Goal: Task Accomplishment & Management: Use online tool/utility

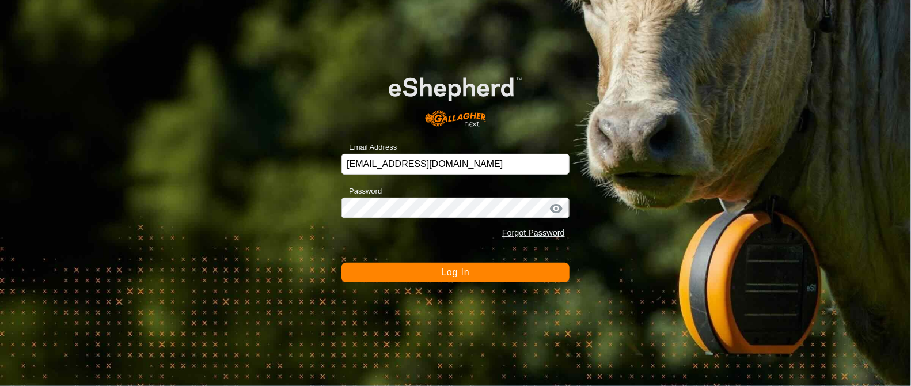
click at [474, 278] on button "Log In" at bounding box center [456, 273] width 228 height 20
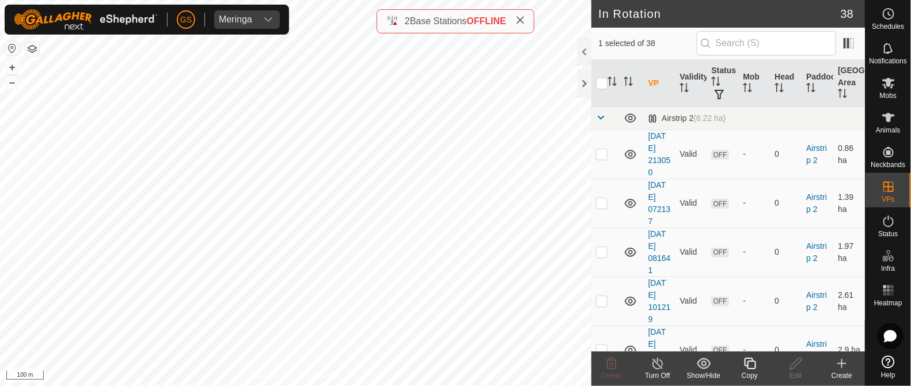
click at [745, 361] on icon at bounding box center [750, 364] width 12 height 12
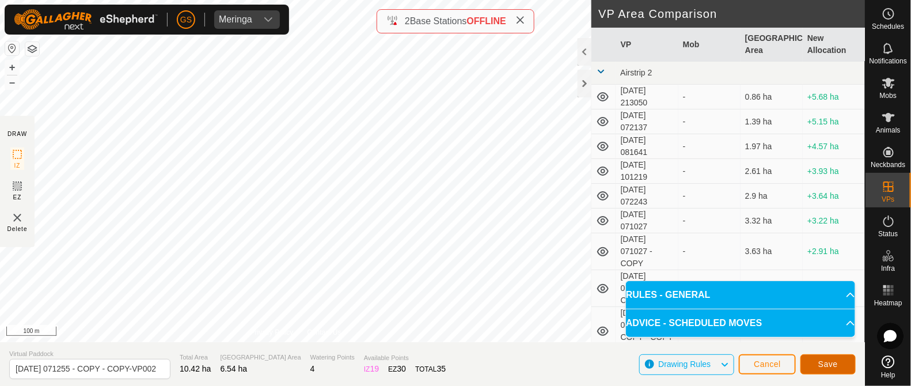
click at [816, 359] on button "Save" at bounding box center [828, 364] width 55 height 20
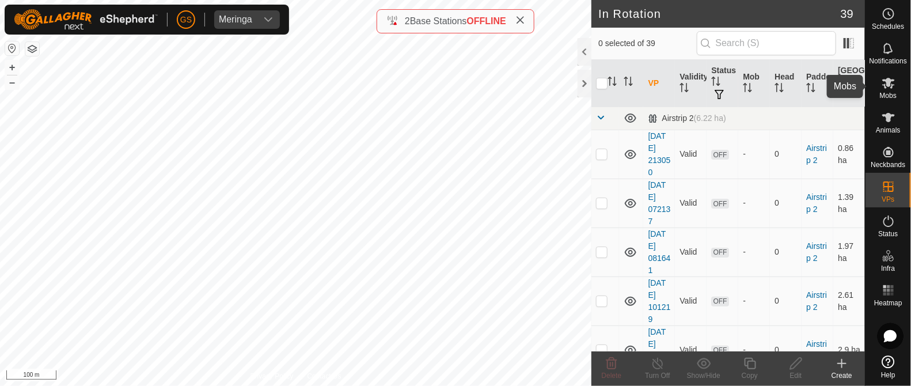
click at [889, 86] on icon at bounding box center [889, 83] width 13 height 11
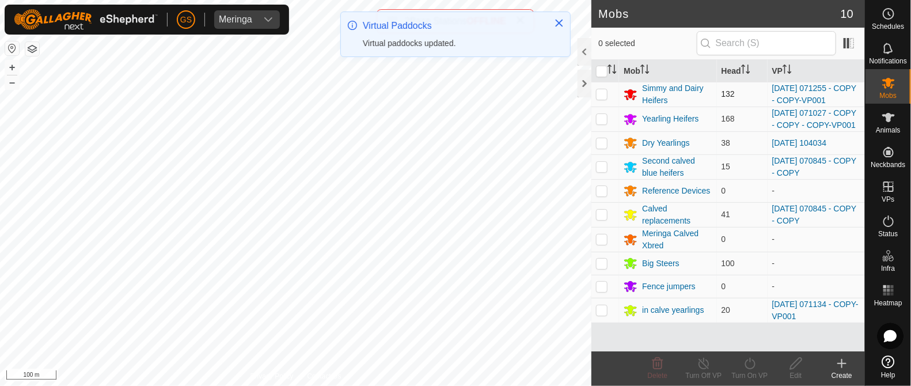
click at [603, 97] on p-checkbox at bounding box center [602, 93] width 12 height 9
checkbox input "true"
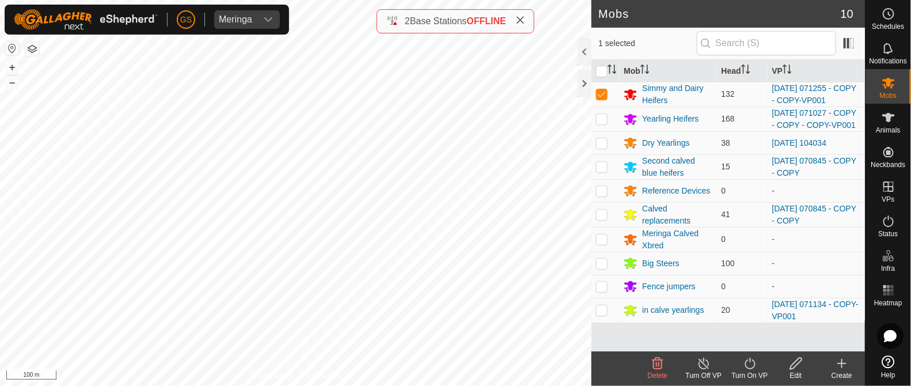
click at [751, 367] on icon at bounding box center [750, 364] width 14 height 14
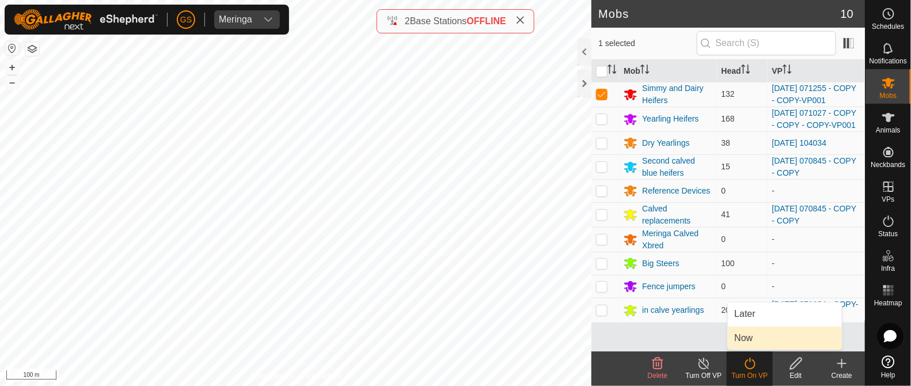
click at [747, 342] on link "Now" at bounding box center [785, 338] width 114 height 23
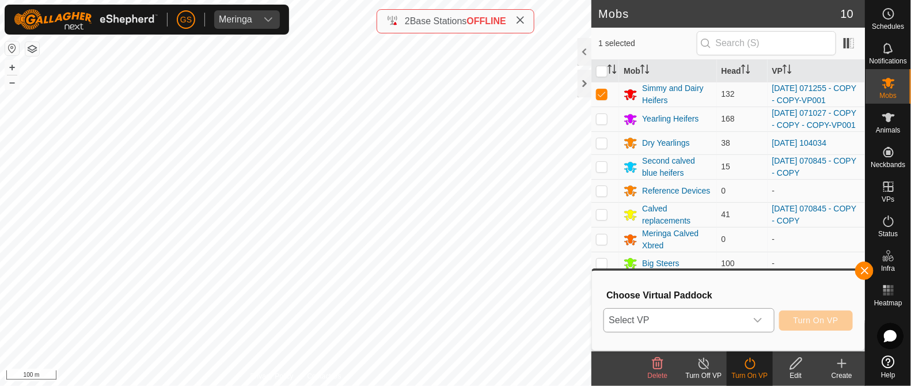
click at [748, 324] on div "dropdown trigger" at bounding box center [758, 320] width 23 height 23
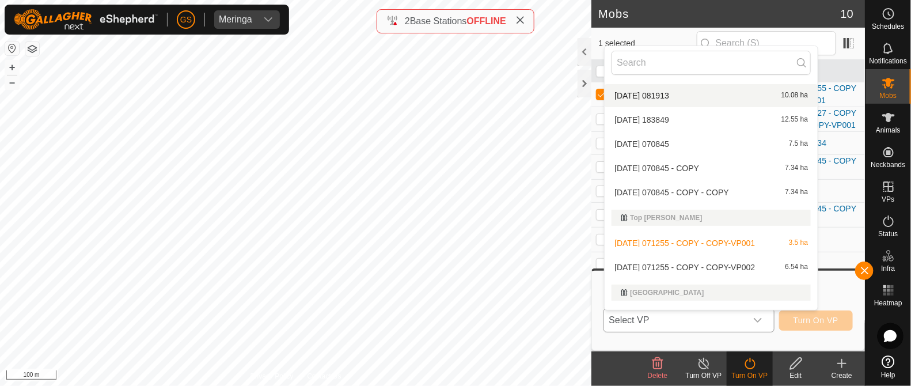
scroll to position [1020, 0]
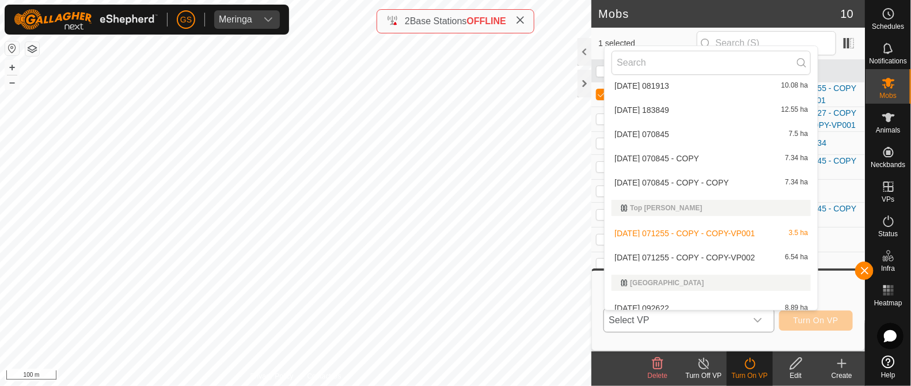
click at [747, 256] on li "[DATE] 071255 - COPY - COPY-VP002 6.54 ha" at bounding box center [711, 257] width 213 height 23
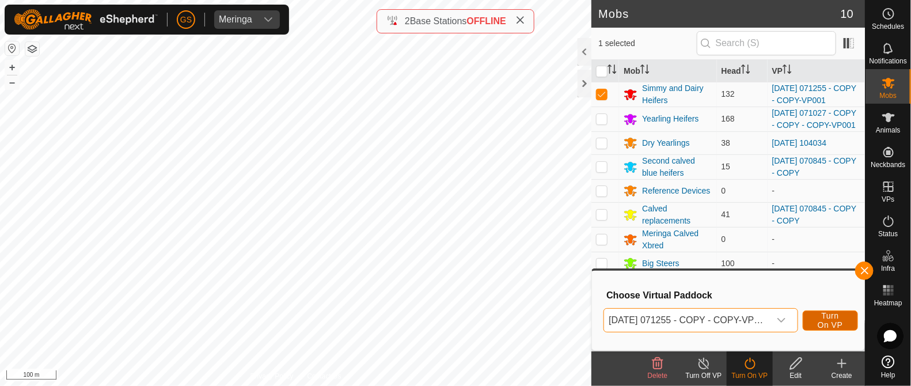
click at [840, 323] on span "Turn On VP" at bounding box center [830, 320] width 26 height 18
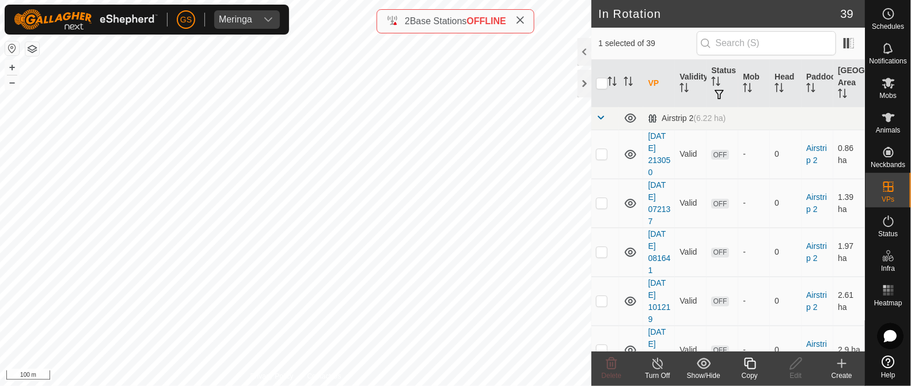
click at [741, 363] on copy-svg-icon at bounding box center [750, 364] width 46 height 14
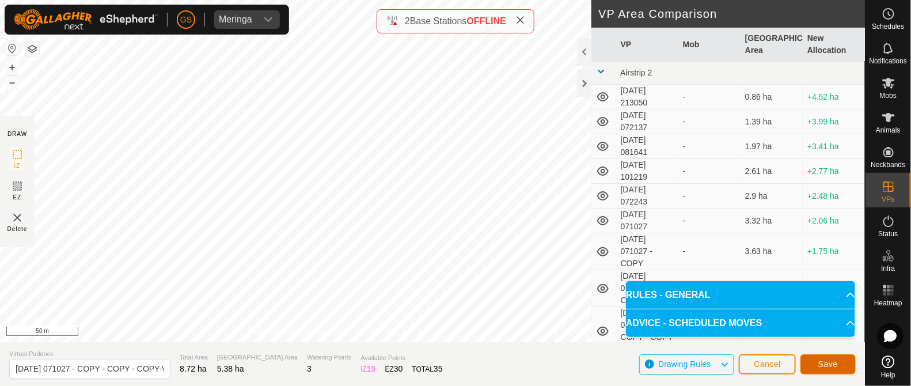
click at [832, 364] on span "Save" at bounding box center [829, 363] width 20 height 9
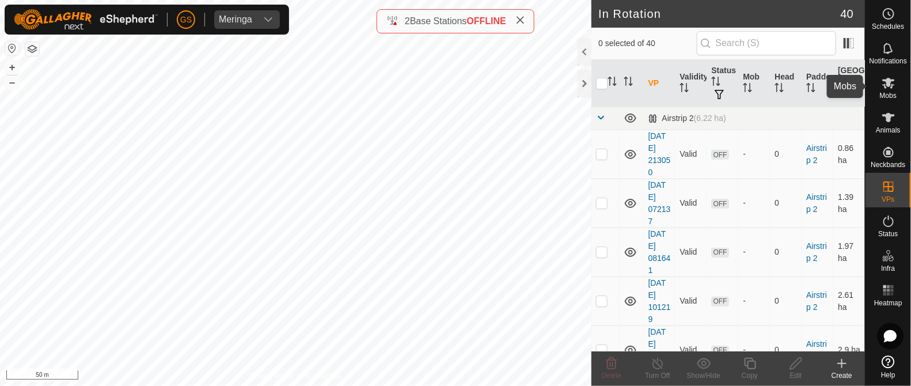
click at [887, 81] on icon at bounding box center [889, 83] width 13 height 11
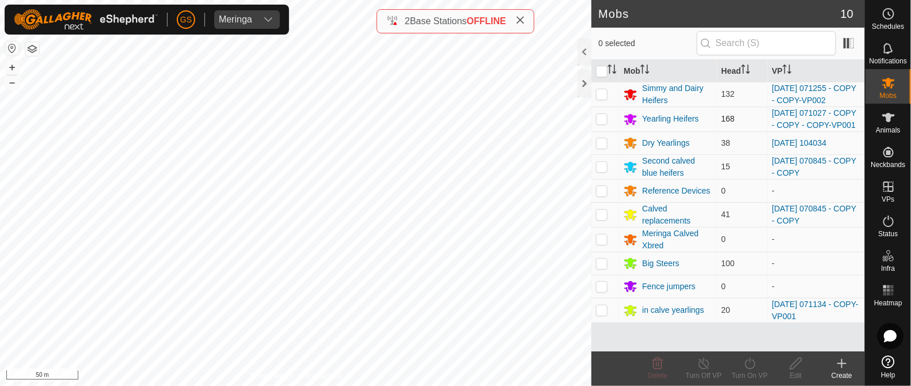
click at [608, 128] on td at bounding box center [606, 119] width 28 height 25
checkbox input "true"
click at [752, 366] on icon at bounding box center [750, 364] width 14 height 14
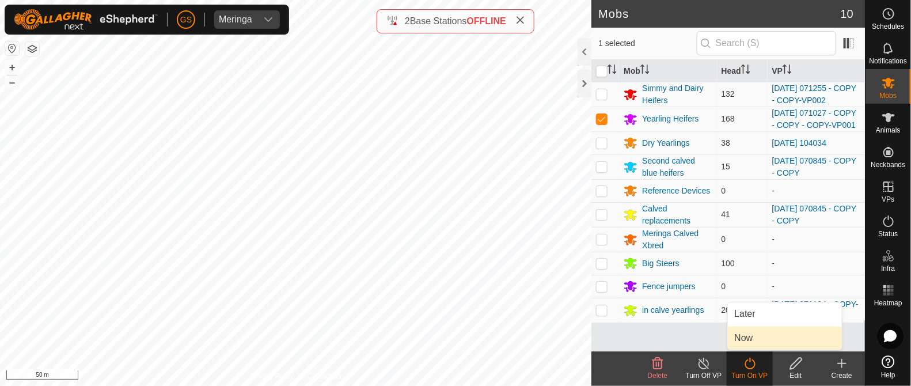
click at [749, 343] on link "Now" at bounding box center [785, 338] width 114 height 23
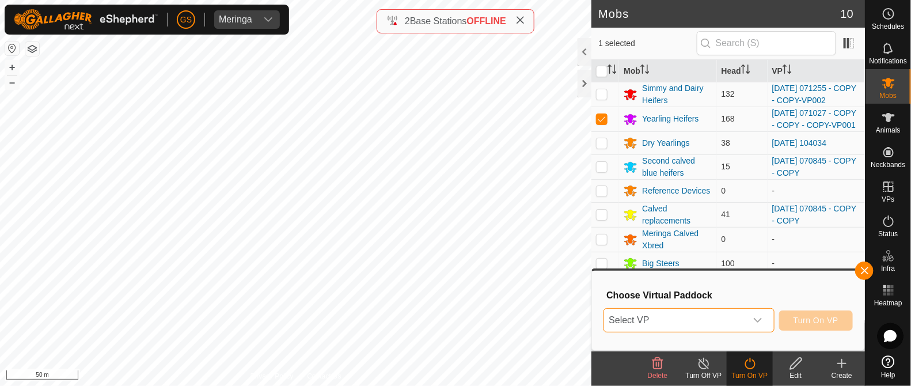
click at [745, 324] on span "Select VP" at bounding box center [675, 320] width 142 height 23
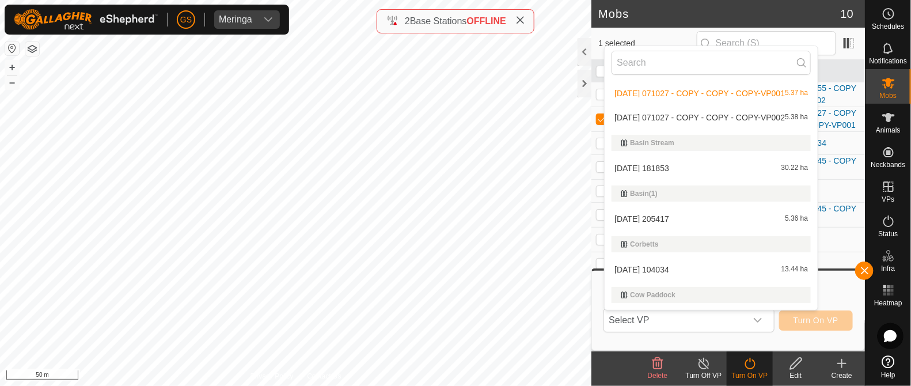
scroll to position [191, 0]
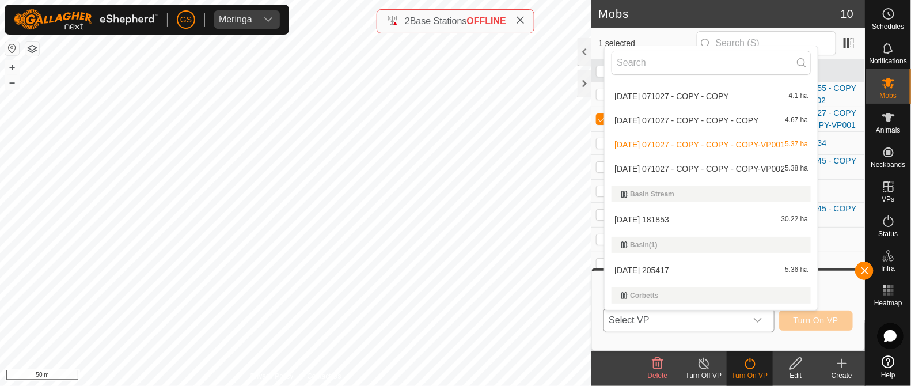
click at [766, 167] on li "[DATE] 071027 - COPY - COPY - COPY-VP002 5.38 ha" at bounding box center [711, 168] width 213 height 23
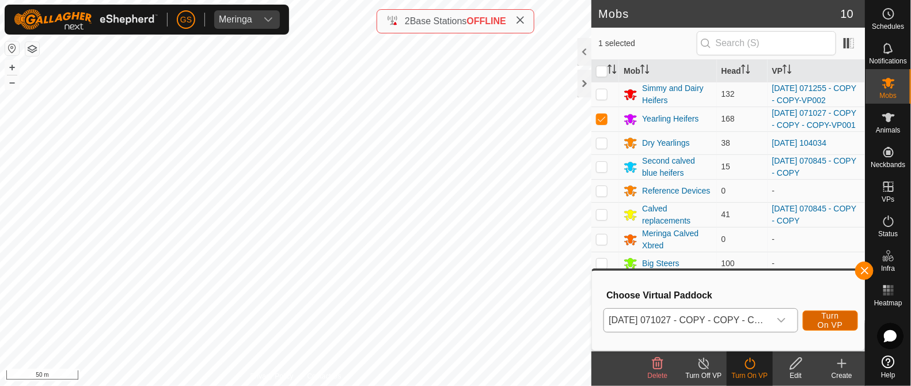
click at [840, 319] on span "Turn On VP" at bounding box center [830, 320] width 26 height 18
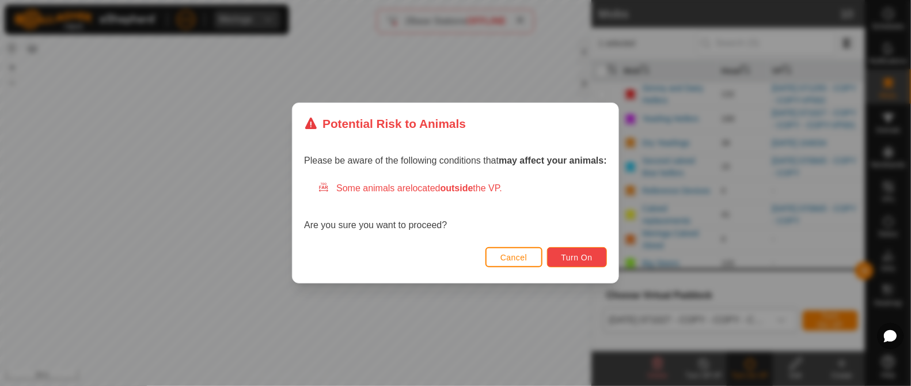
click at [563, 259] on span "Turn On" at bounding box center [577, 257] width 31 height 9
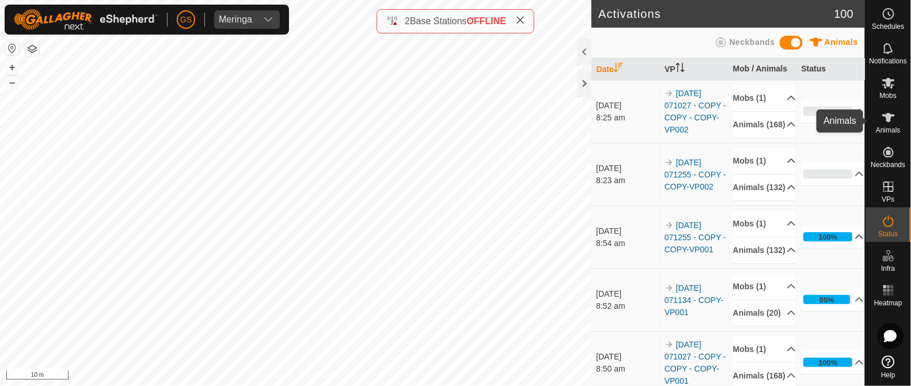
click at [888, 122] on icon at bounding box center [889, 118] width 14 height 14
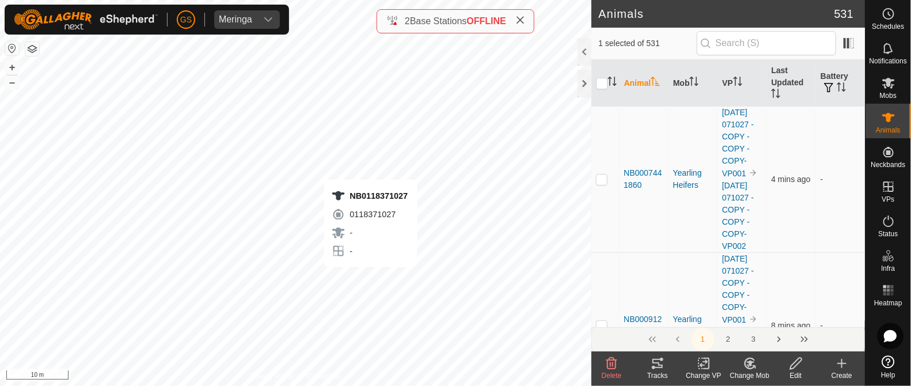
click at [370, 278] on div "NB0118371027 0118371027 - - + – ⇧ i 10 m" at bounding box center [296, 193] width 592 height 386
checkbox input "true"
click at [363, 266] on div "NB2778693510 2778693510 Big Steers - + – ⇧ i 10 m" at bounding box center [296, 193] width 592 height 386
click at [616, 82] on icon "Activate to sort" at bounding box center [612, 81] width 9 height 9
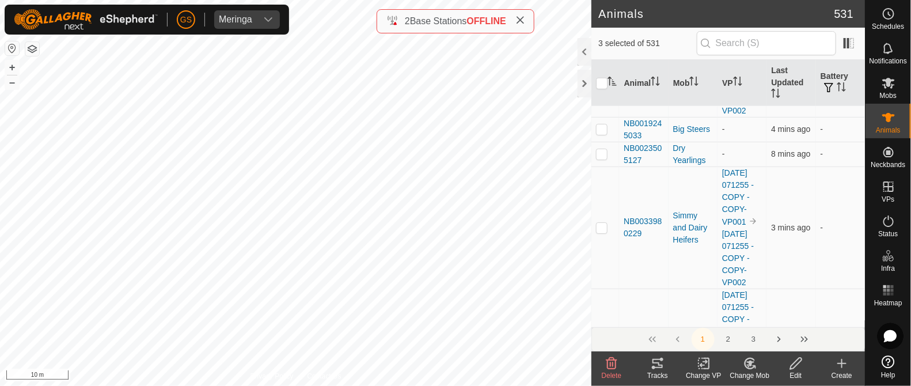
scroll to position [360, 0]
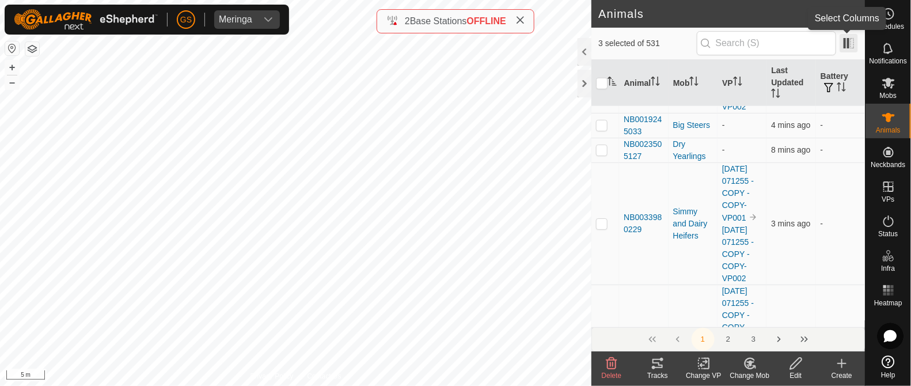
click at [844, 45] on span at bounding box center [849, 43] width 18 height 18
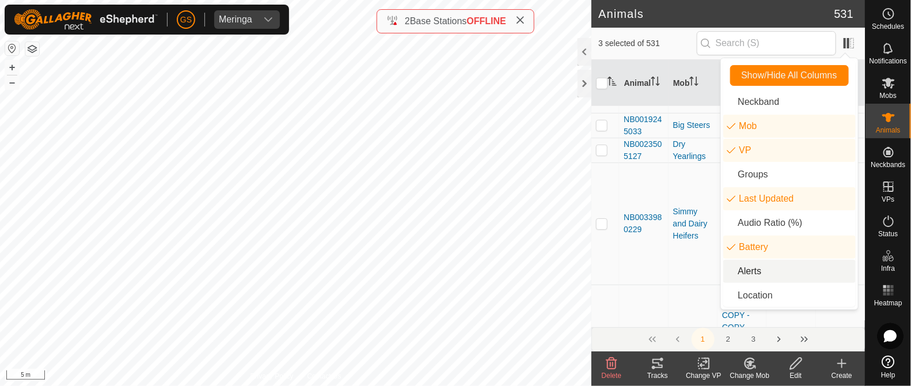
click at [757, 275] on li "Alerts" at bounding box center [790, 271] width 132 height 23
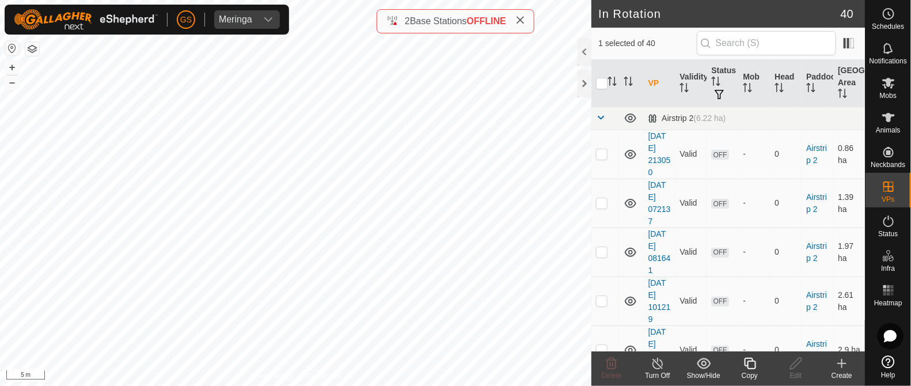
checkbox input "true"
checkbox input "false"
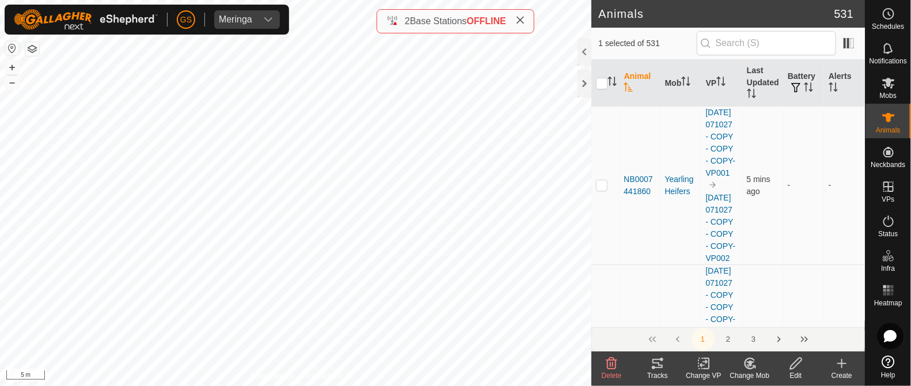
click at [361, 265] on div "NB2778693510 2778693510 Big Steers - + – ⇧ i 5 m" at bounding box center [296, 193] width 592 height 386
click at [375, 272] on div "NB0118371027 0118371027 - - + – ⇧ i 5 m" at bounding box center [296, 193] width 592 height 386
checkbox input "true"
click at [608, 83] on icon "Activate to sort" at bounding box center [612, 81] width 9 height 9
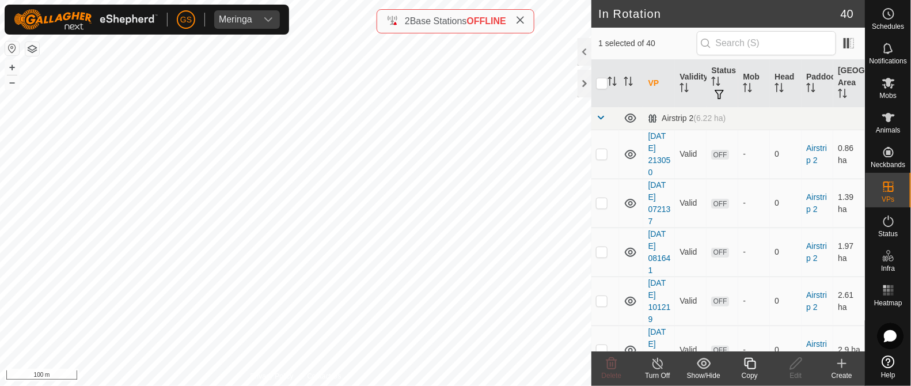
click at [753, 362] on icon at bounding box center [750, 364] width 14 height 14
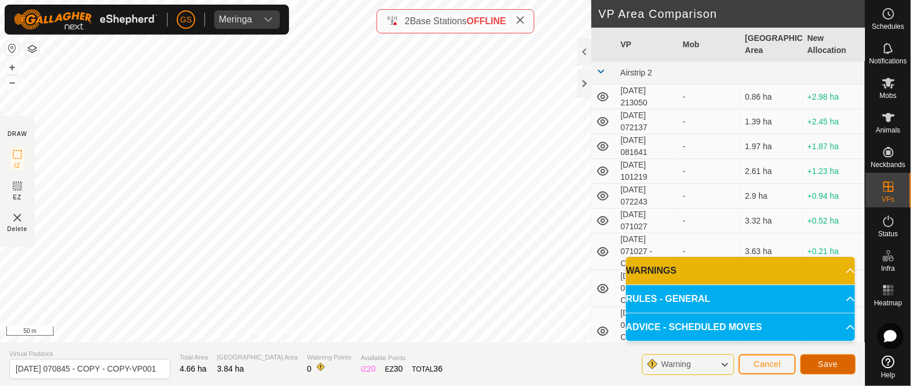
click at [836, 362] on span "Save" at bounding box center [829, 363] width 20 height 9
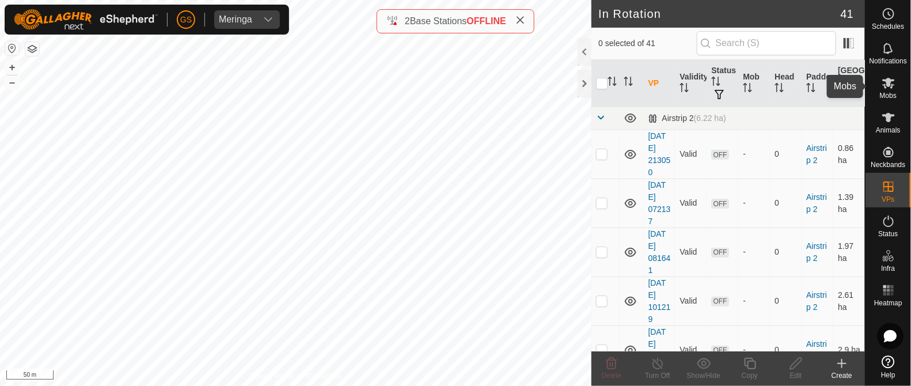
click at [884, 83] on icon at bounding box center [889, 83] width 14 height 14
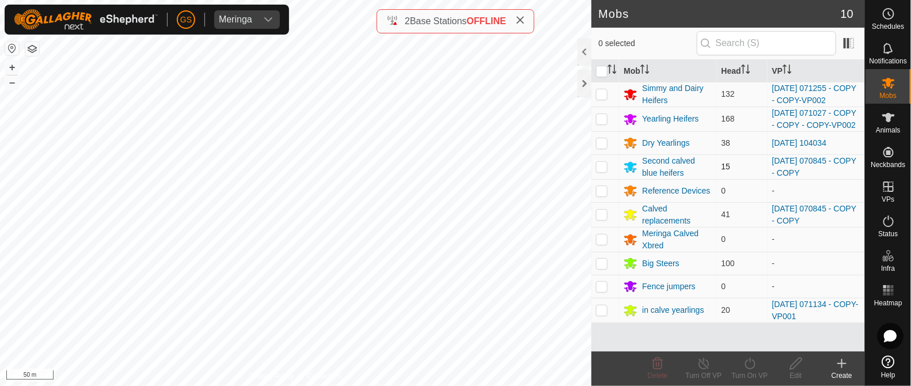
click at [602, 171] on p-checkbox at bounding box center [602, 166] width 12 height 9
checkbox input "true"
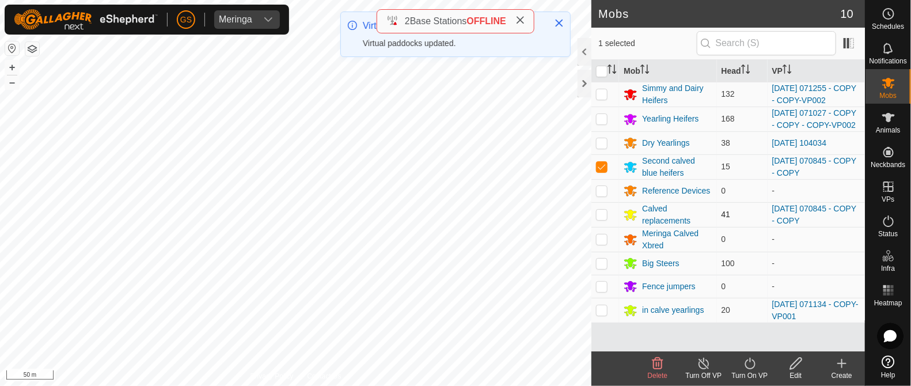
click at [597, 219] on p-checkbox at bounding box center [602, 214] width 12 height 9
checkbox input "true"
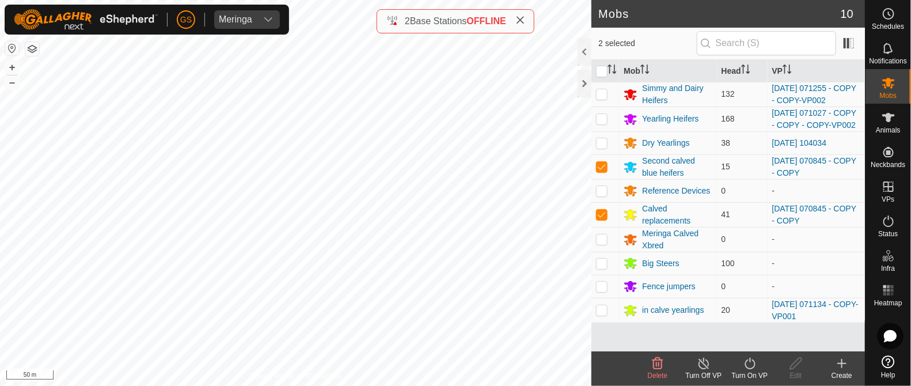
click at [747, 366] on icon at bounding box center [750, 364] width 14 height 14
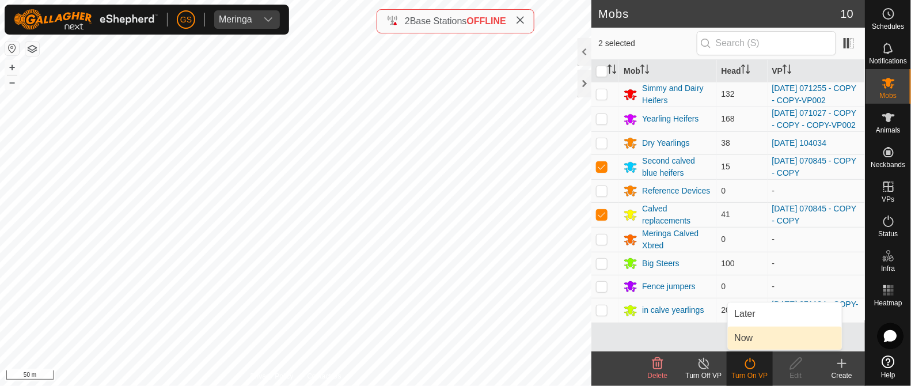
click at [752, 344] on link "Now" at bounding box center [785, 338] width 114 height 23
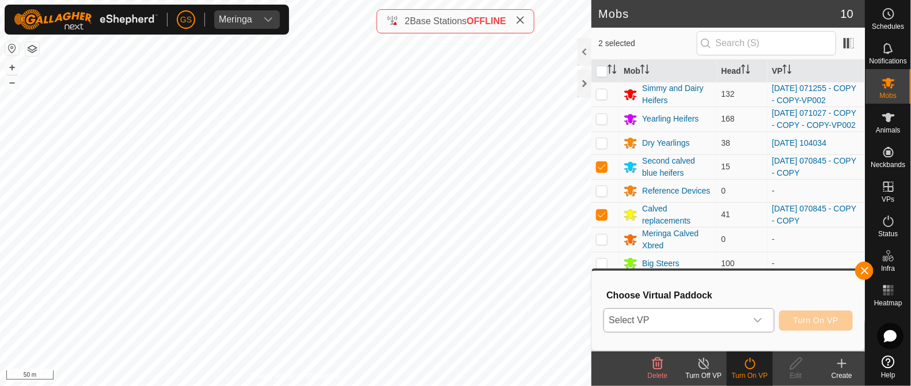
click at [755, 325] on div "dropdown trigger" at bounding box center [758, 320] width 23 height 23
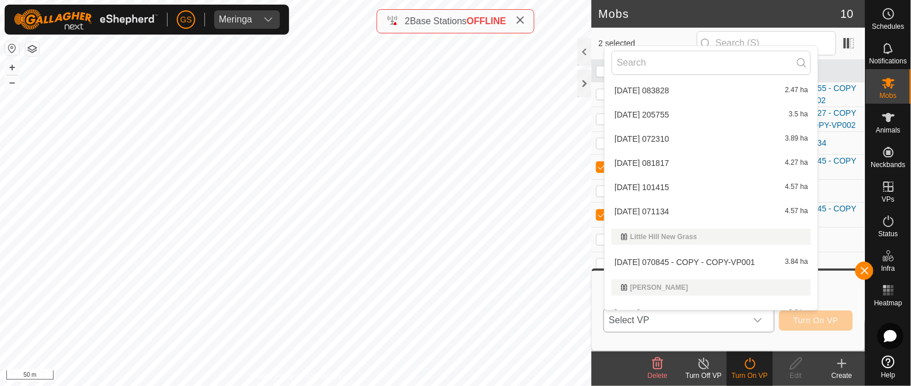
scroll to position [766, 0]
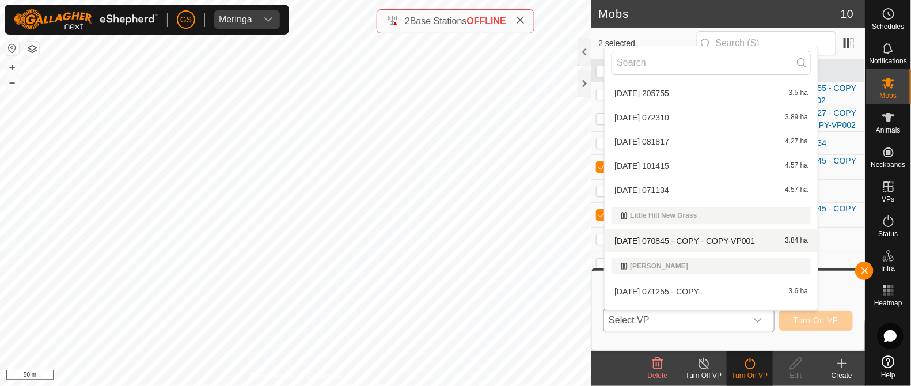
click at [681, 234] on li "[DATE] 070845 - COPY - COPY-VP001 3.84 ha" at bounding box center [711, 240] width 213 height 23
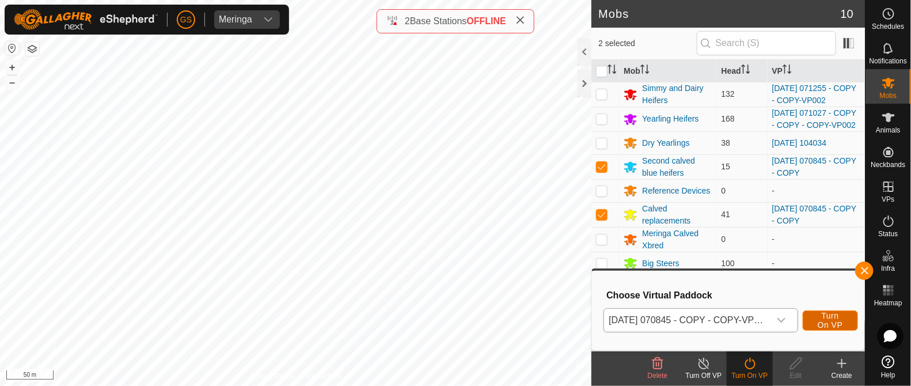
click at [839, 319] on span "Turn On VP" at bounding box center [830, 320] width 26 height 18
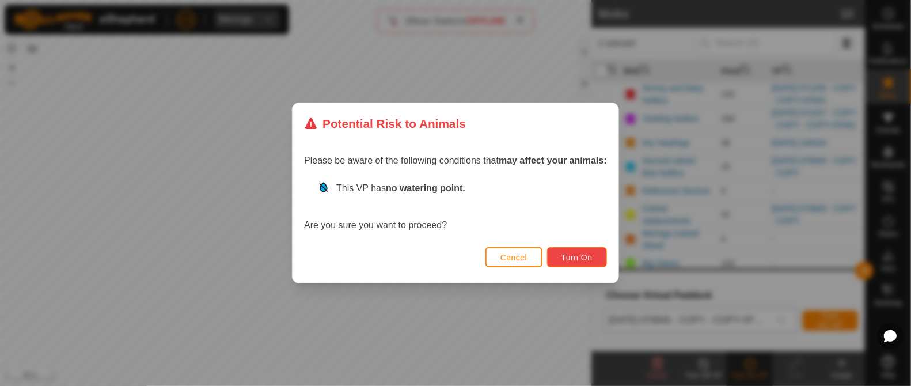
click at [576, 260] on span "Turn On" at bounding box center [577, 257] width 31 height 9
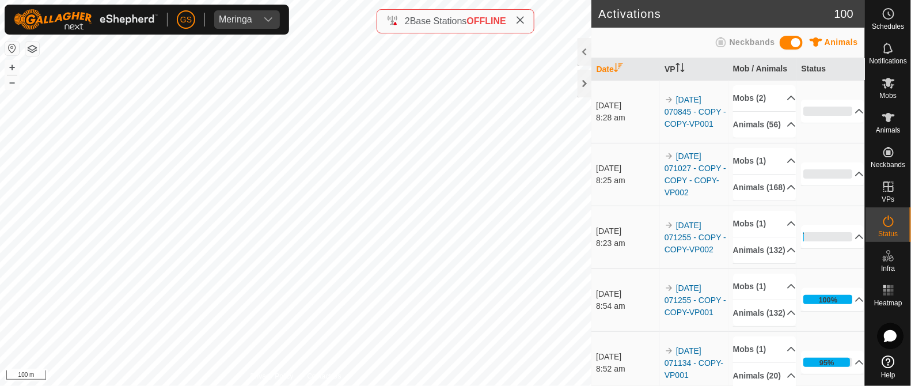
click at [31, 48] on button "button" at bounding box center [32, 49] width 14 height 14
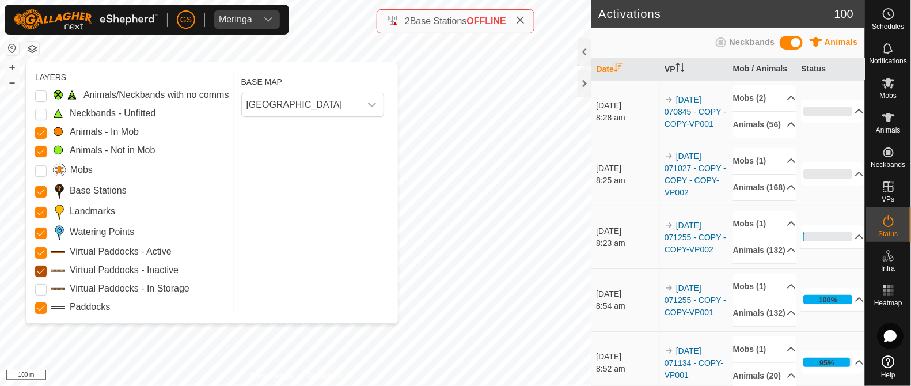
click at [44, 270] on Inactive "Virtual Paddocks - Inactive" at bounding box center [41, 272] width 12 height 12
click at [372, 106] on icon "dropdown trigger" at bounding box center [372, 105] width 8 height 5
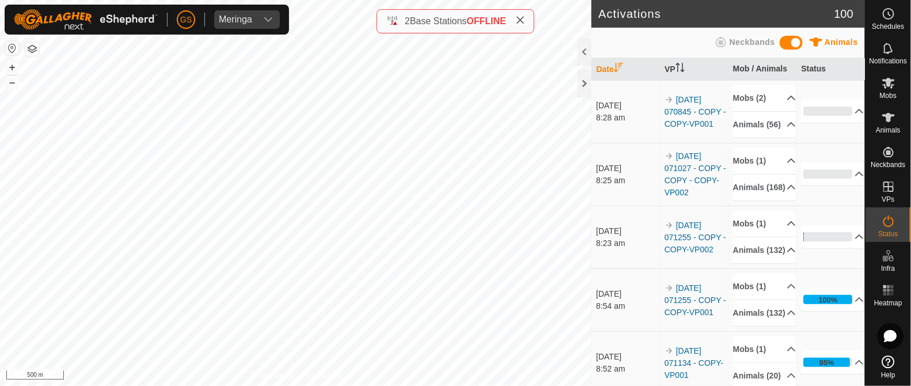
click at [392, 382] on html "[PERSON_NAME] Schedules Notifications Mobs Animals Neckbands VPs Status Infra H…" at bounding box center [455, 193] width 911 height 386
click at [467, 382] on html "[PERSON_NAME] Schedules Notifications Mobs Animals Neckbands VPs Status Infra H…" at bounding box center [455, 193] width 911 height 386
